Goal: Information Seeking & Learning: Learn about a topic

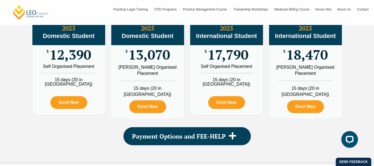
scroll to position [684, 0]
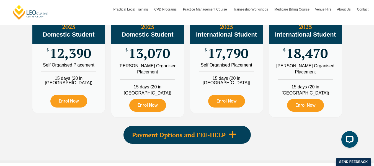
click at [213, 138] on span "Payment Options and FEE-HELP" at bounding box center [179, 135] width 94 height 6
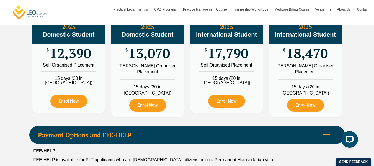
scroll to position [673, 0]
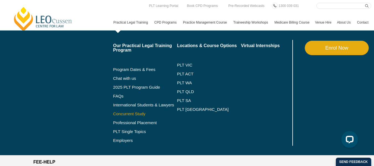
click at [113, 116] on link "Concurrent Study" at bounding box center [145, 114] width 64 height 4
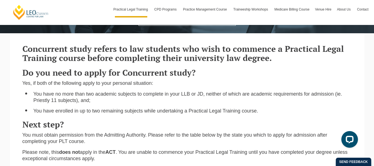
scroll to position [122, 0]
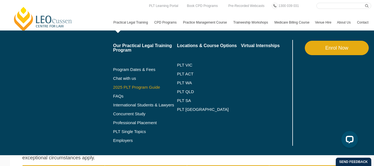
click at [113, 89] on link "2025 PLT Program Guide" at bounding box center [138, 87] width 50 height 4
